Goal: Task Accomplishment & Management: Manage account settings

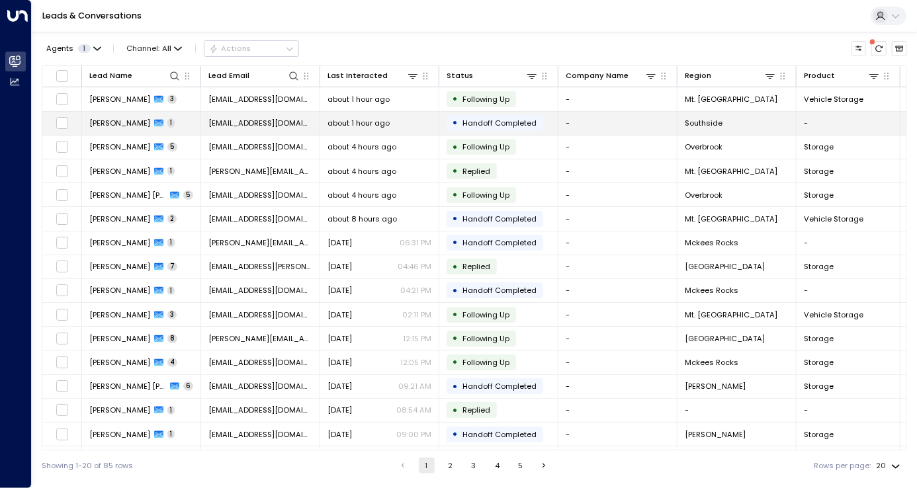
click at [428, 123] on div "about 1 hour ago" at bounding box center [380, 123] width 104 height 11
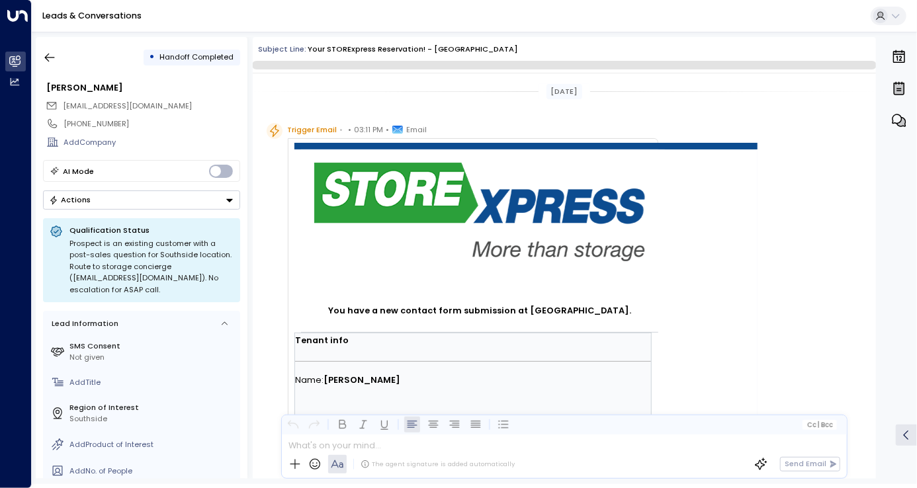
scroll to position [757, 0]
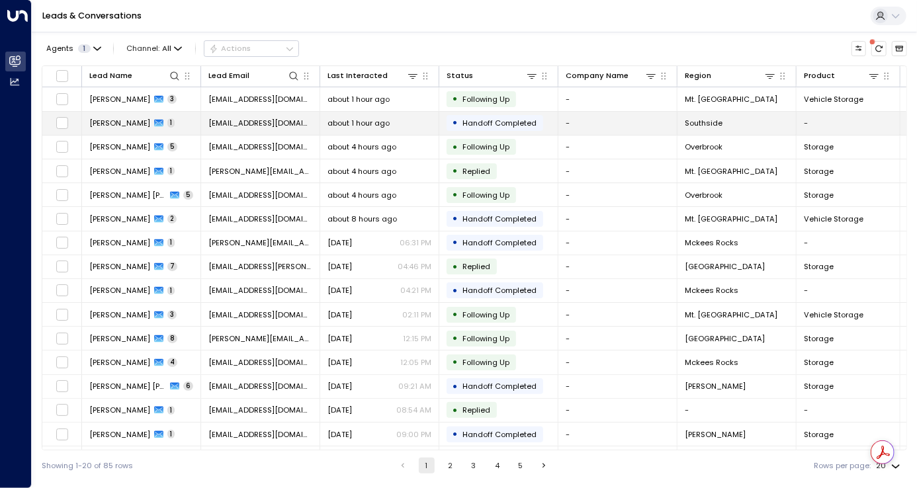
click at [168, 126] on td "[PERSON_NAME] 1" at bounding box center [141, 123] width 119 height 23
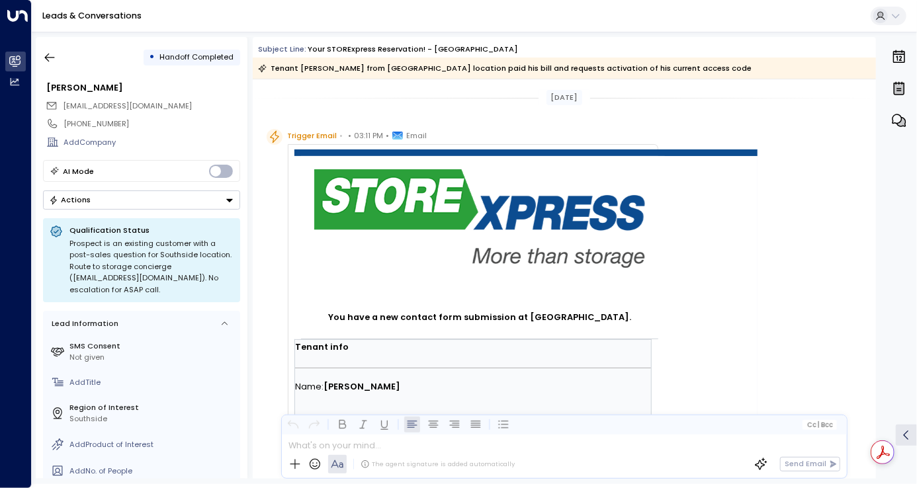
scroll to position [763, 0]
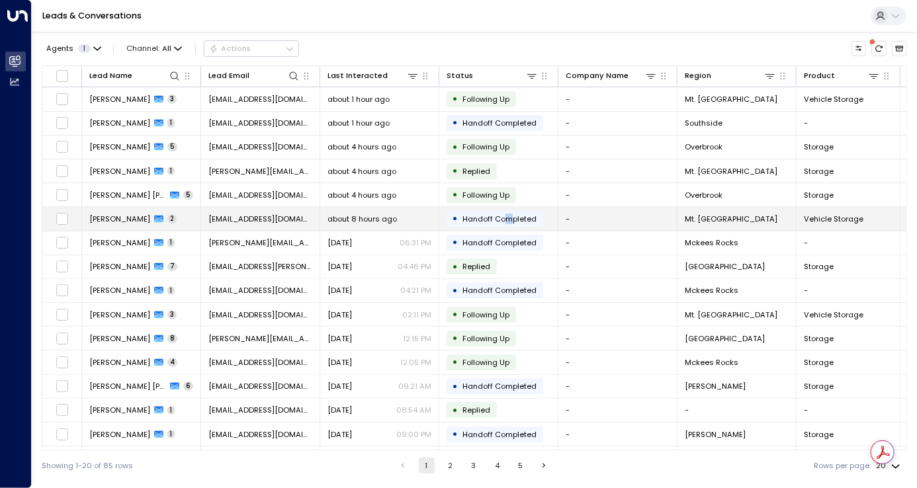
click at [507, 217] on span "Handoff Completed" at bounding box center [500, 219] width 74 height 11
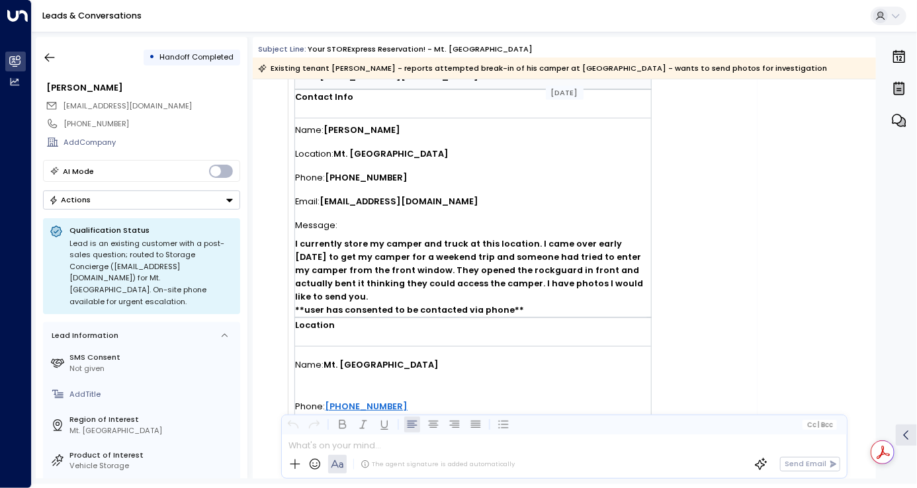
scroll to position [365, 0]
